Goal: Find specific page/section: Find specific page/section

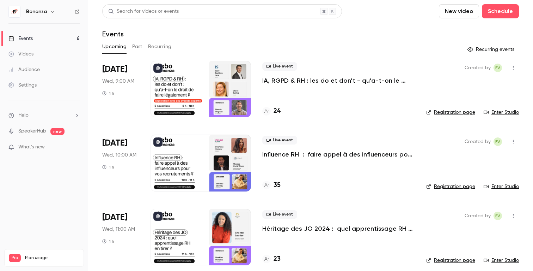
click at [40, 67] on link "Audience" at bounding box center [44, 70] width 88 height 16
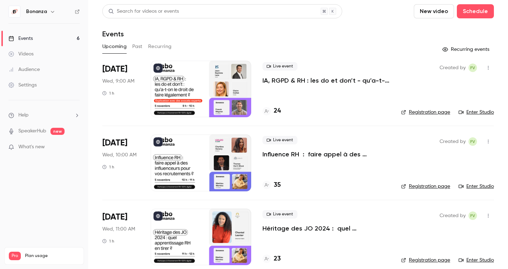
click at [25, 71] on div "Audience" at bounding box center [23, 69] width 31 height 7
